Goal: Check status

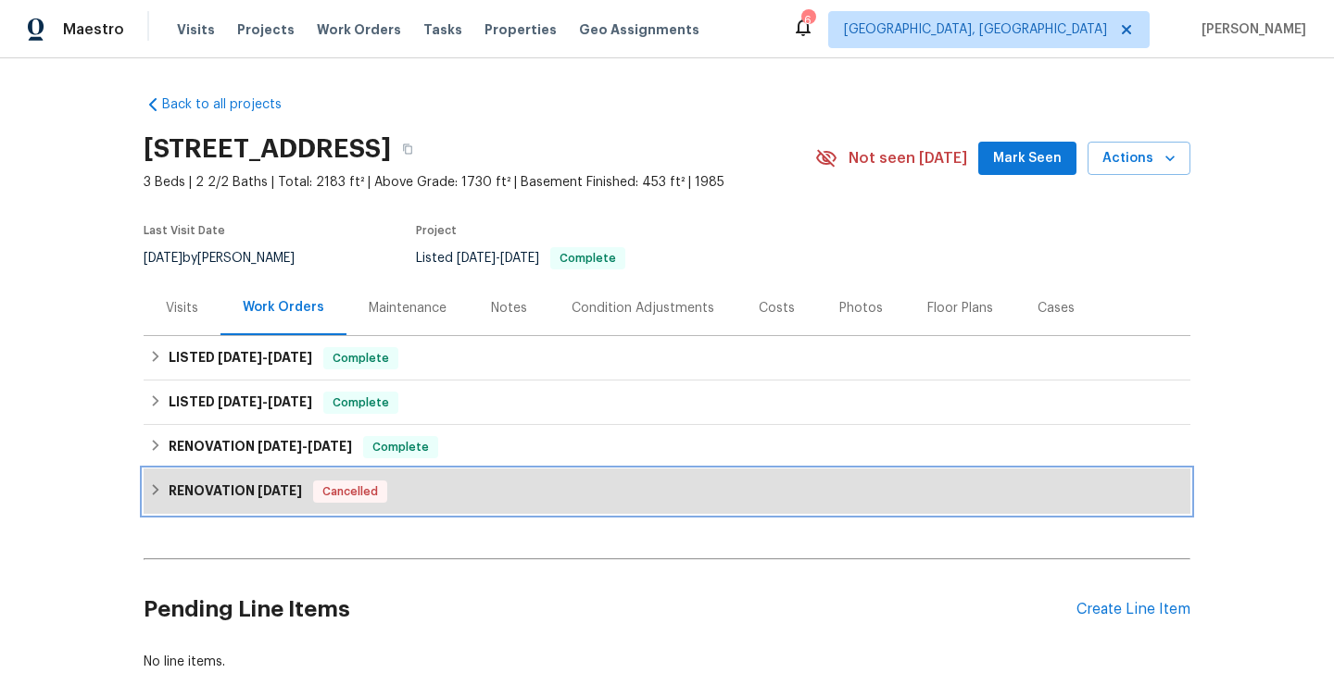
click at [300, 484] on span "[DATE]" at bounding box center [280, 490] width 44 height 13
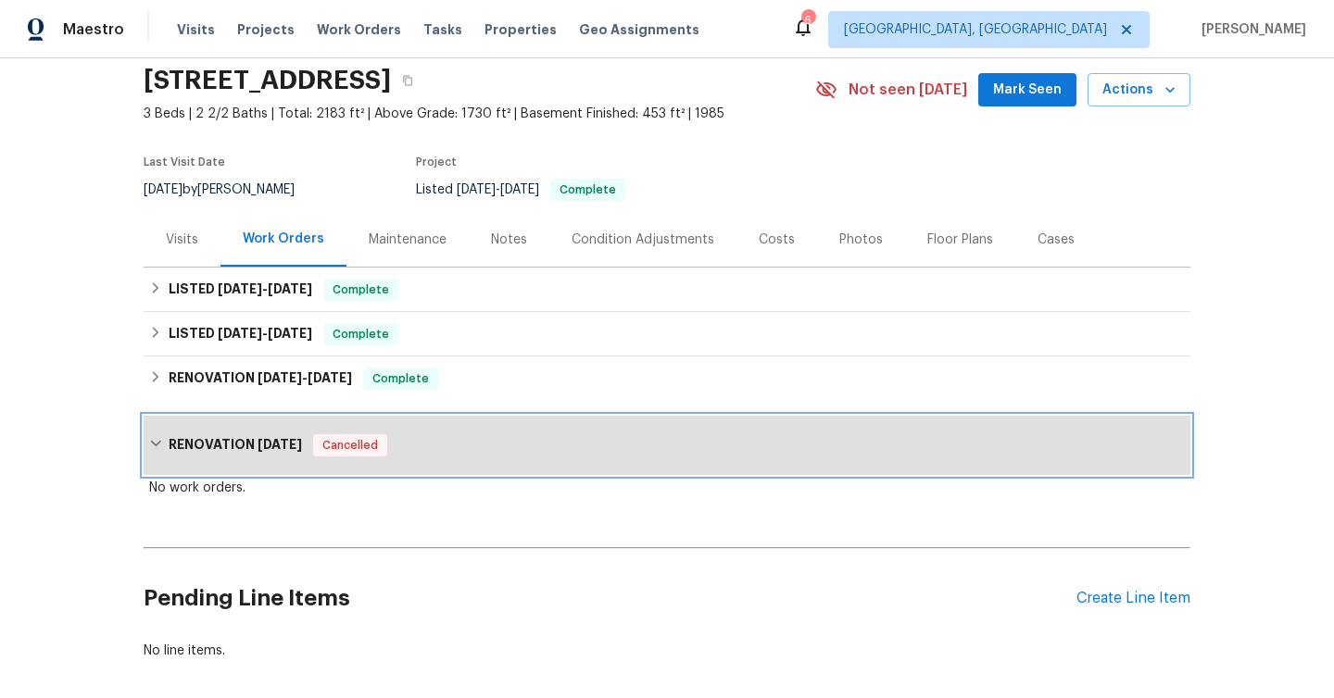
scroll to position [73, 0]
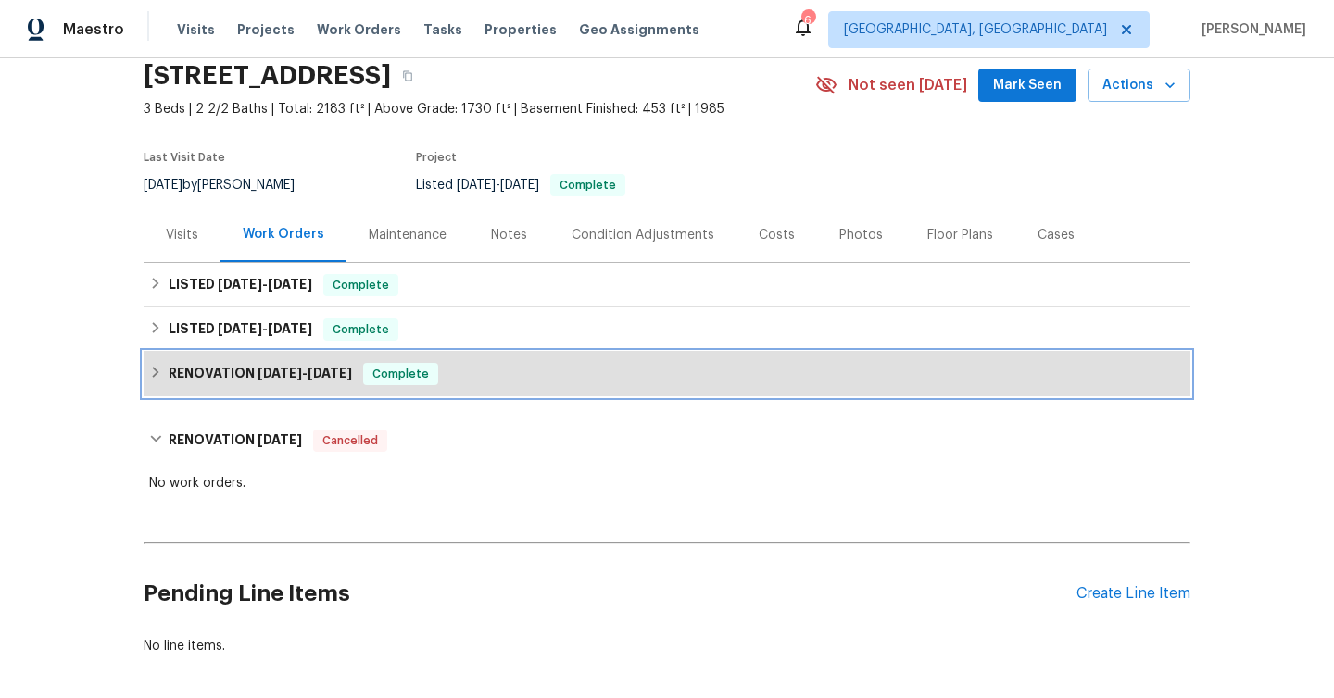
click at [315, 374] on span "[DATE]" at bounding box center [330, 373] width 44 height 13
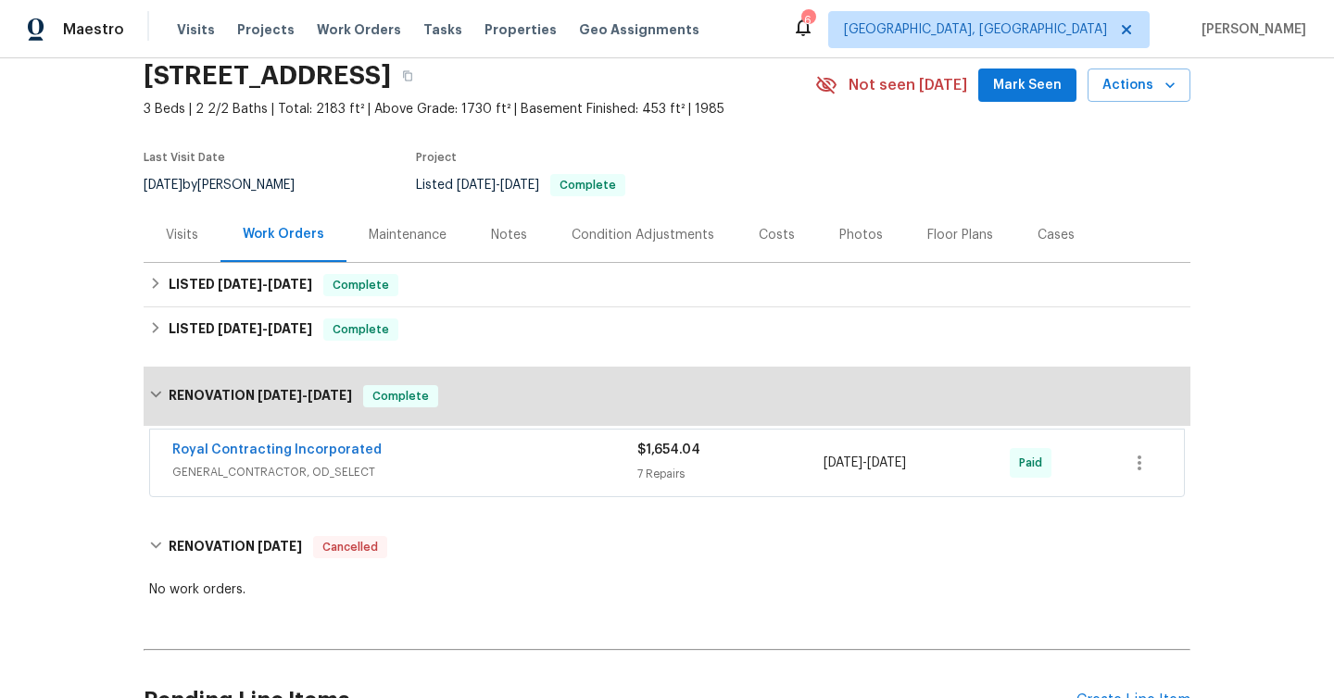
click at [391, 471] on span "GENERAL_CONTRACTOR, OD_SELECT" at bounding box center [404, 472] width 465 height 19
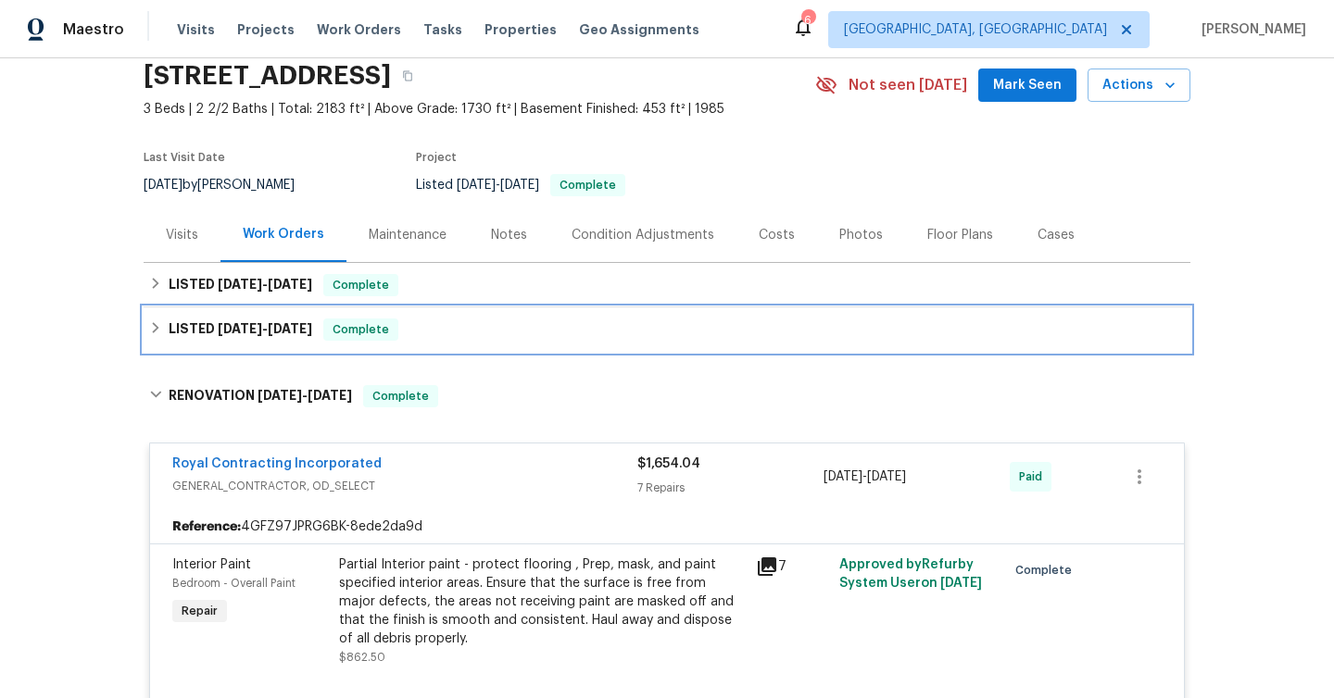
click at [384, 339] on div "Complete" at bounding box center [360, 330] width 75 height 22
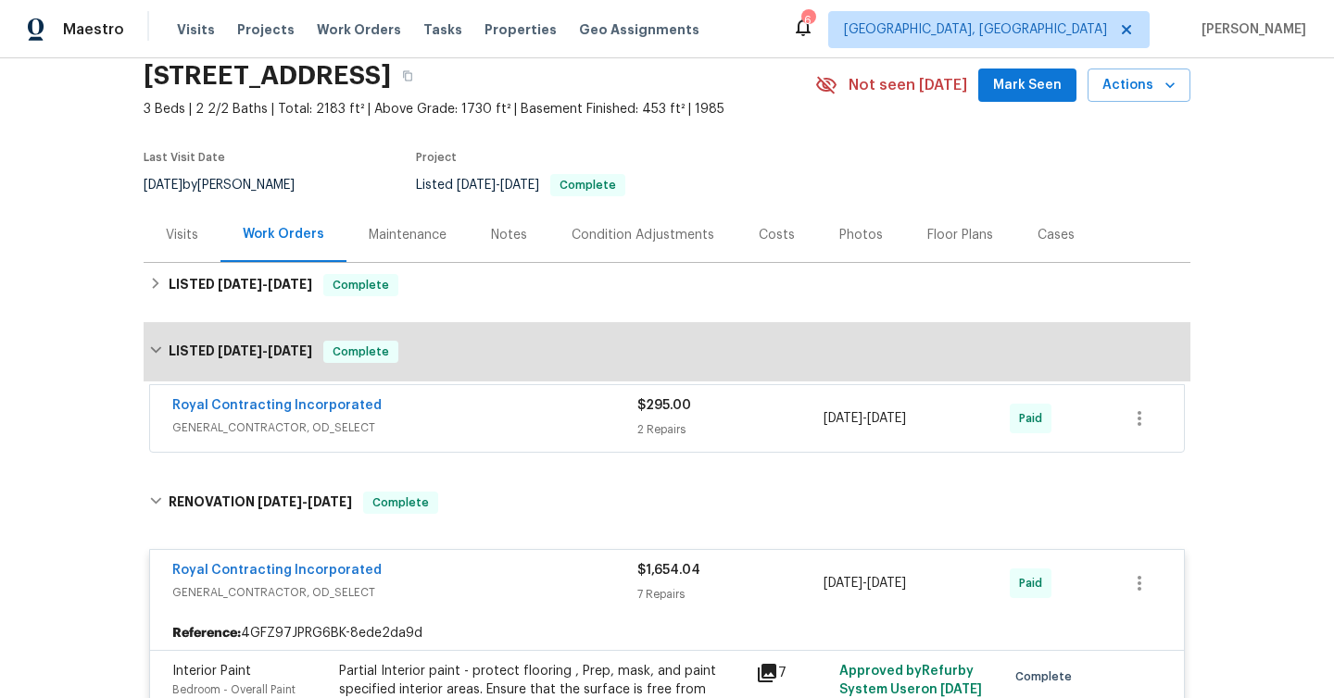
click at [379, 419] on span "GENERAL_CONTRACTOR, OD_SELECT" at bounding box center [404, 428] width 465 height 19
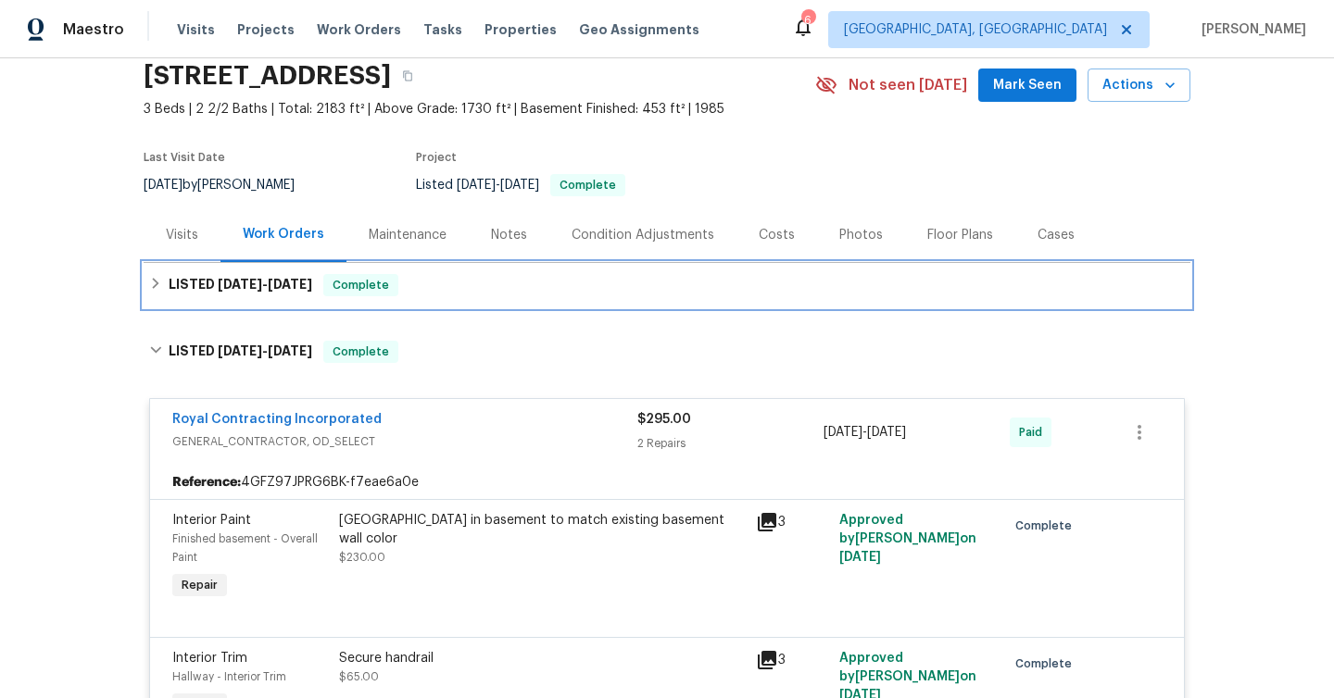
click at [439, 293] on div "LISTED [DATE] - [DATE] Complete" at bounding box center [667, 285] width 1036 height 22
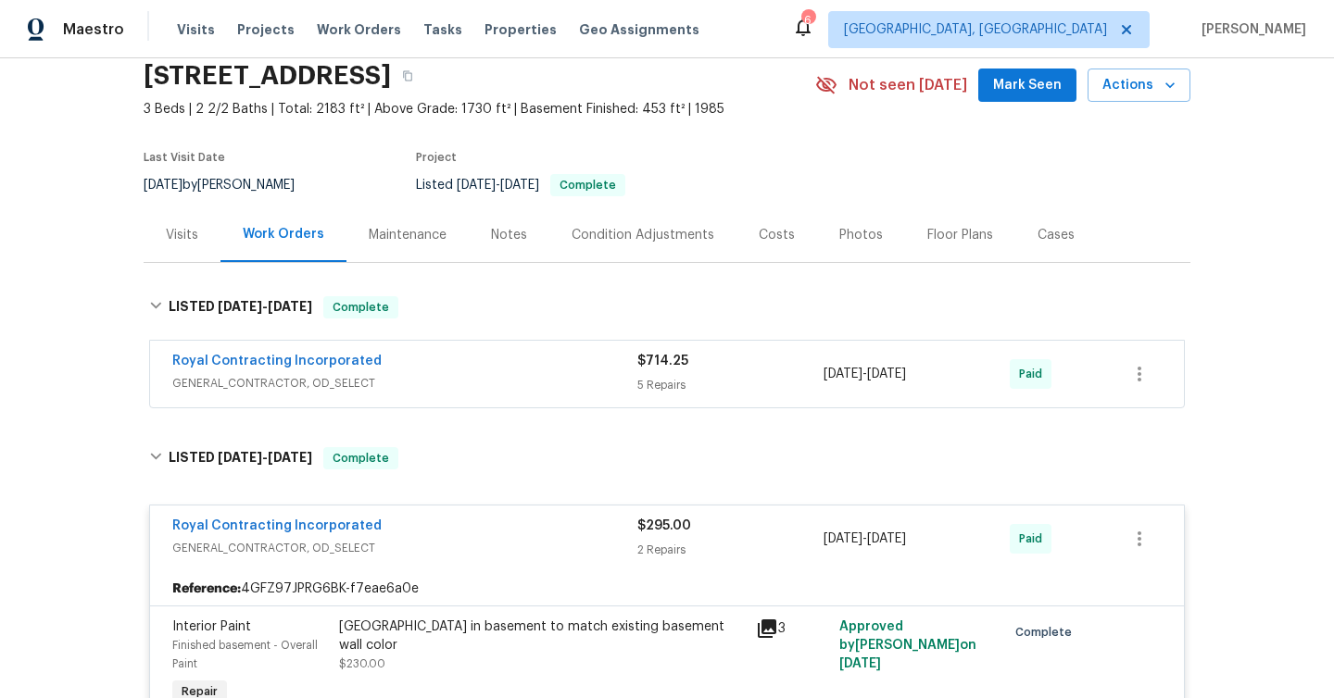
click at [420, 359] on div "Royal Contracting Incorporated" at bounding box center [404, 363] width 465 height 22
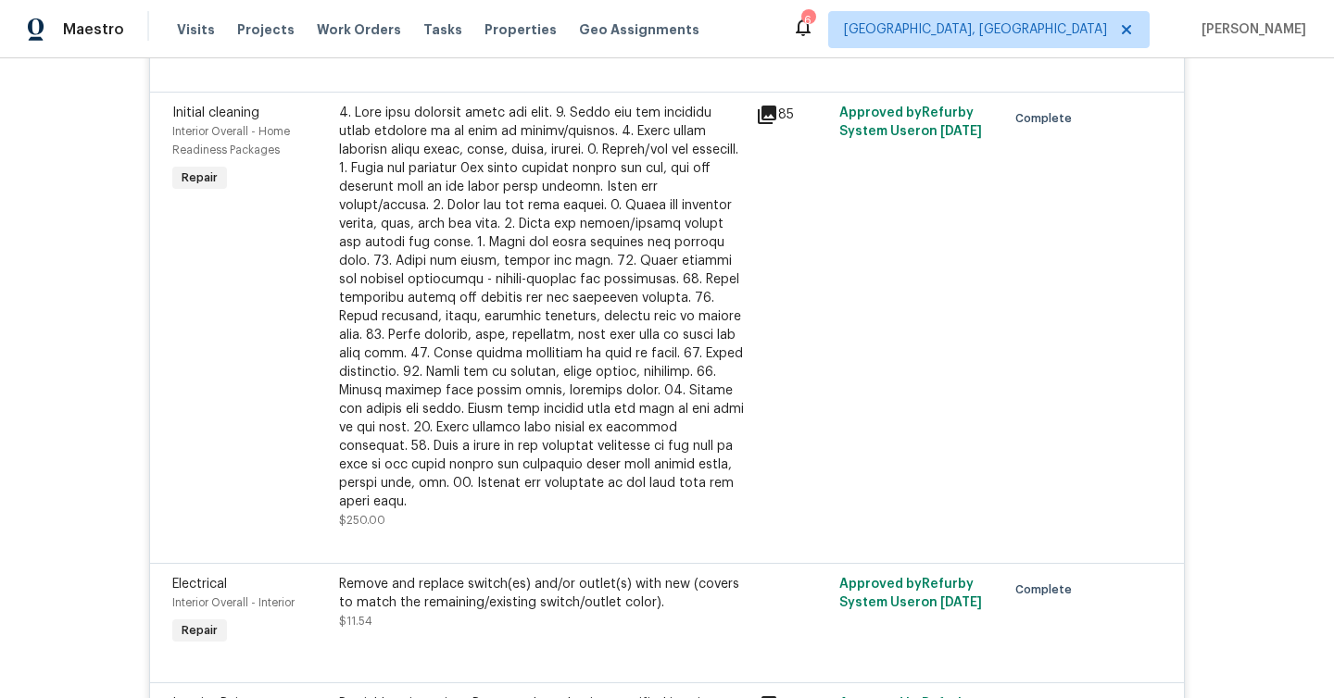
scroll to position [0, 0]
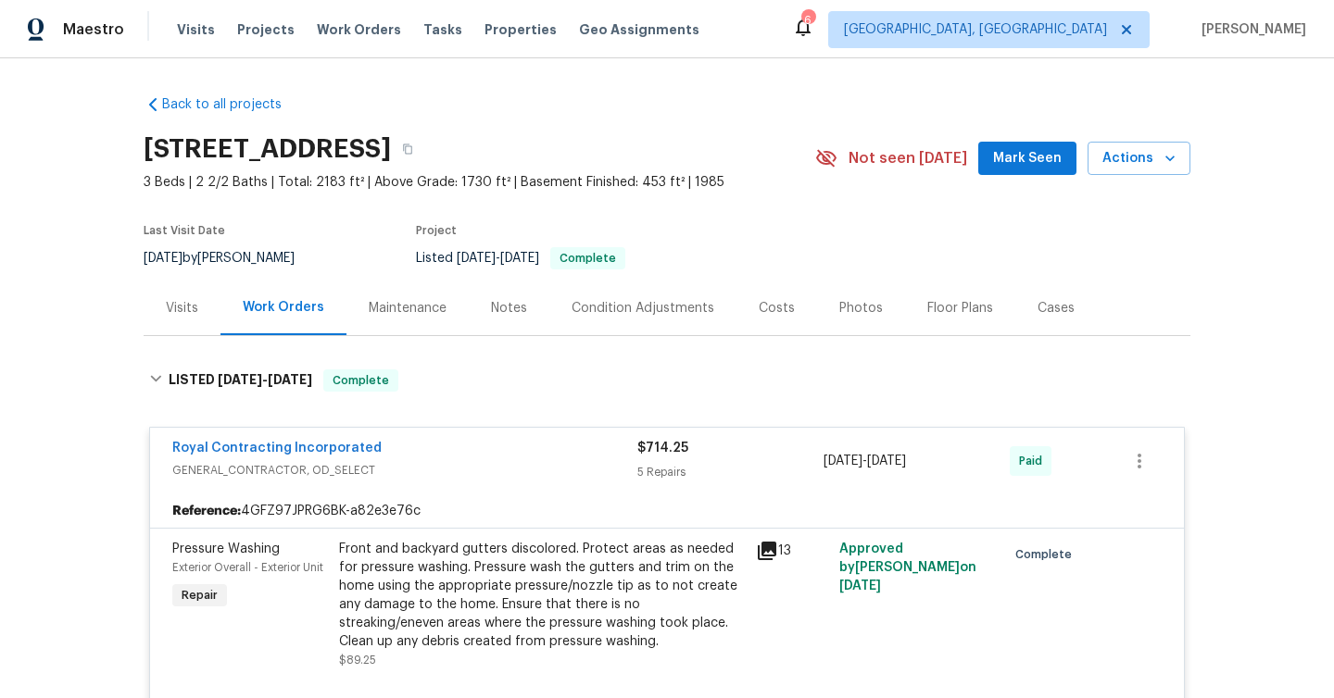
click at [684, 315] on div "Condition Adjustments" at bounding box center [643, 308] width 143 height 19
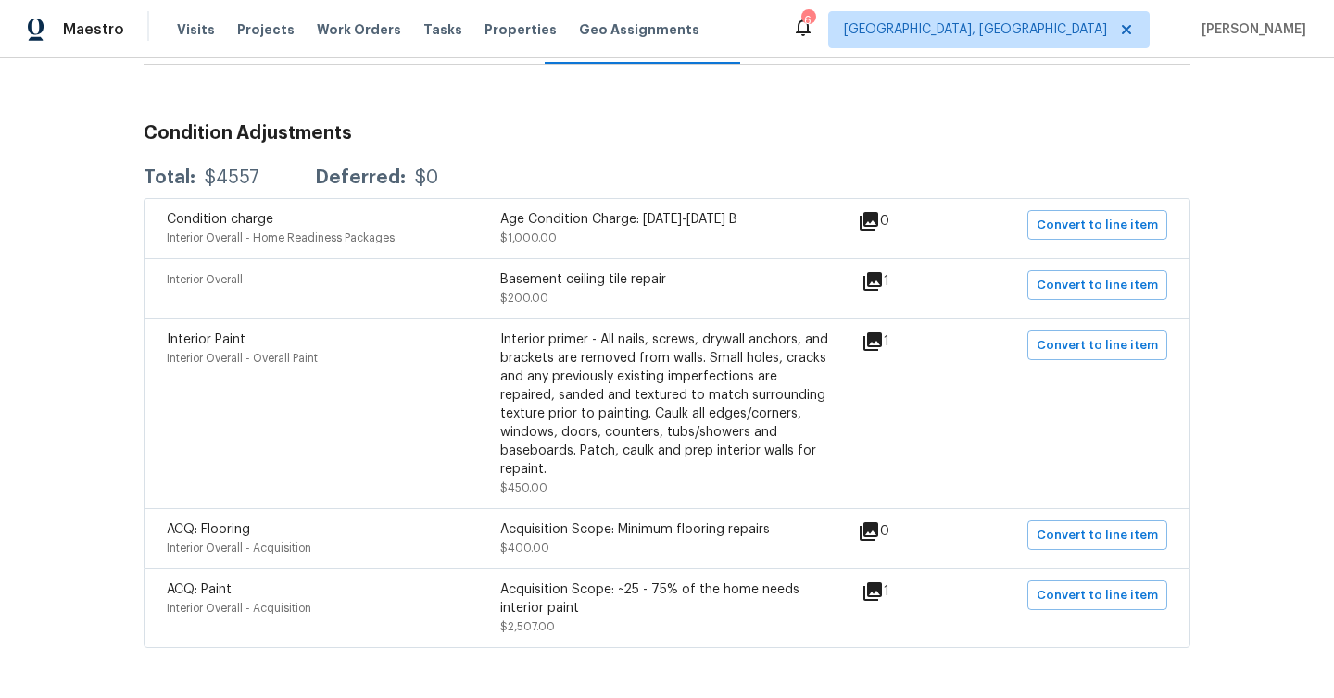
scroll to position [316, 0]
